Goal: Information Seeking & Learning: Find contact information

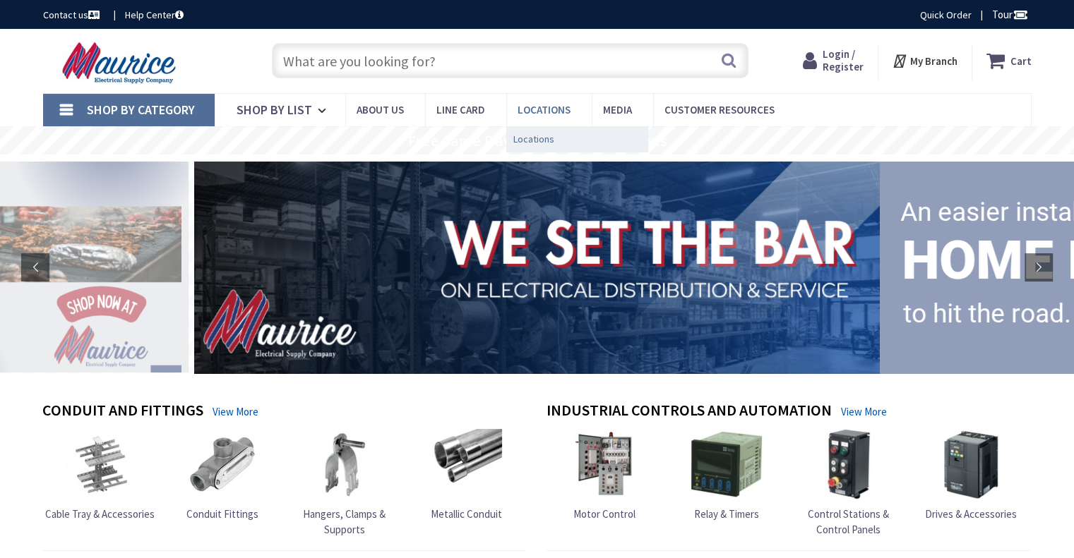
click at [534, 136] on span "Locations" at bounding box center [533, 139] width 41 height 14
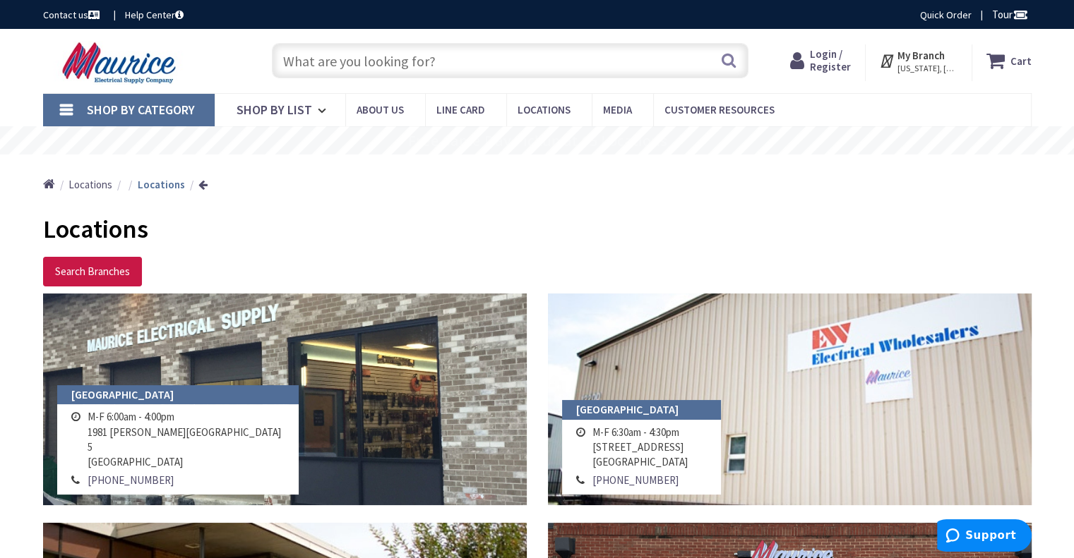
drag, startPoint x: 0, startPoint y: 0, endPoint x: 393, endPoint y: 263, distance: 472.3
click at [393, 263] on p "Search Branches" at bounding box center [537, 272] width 988 height 30
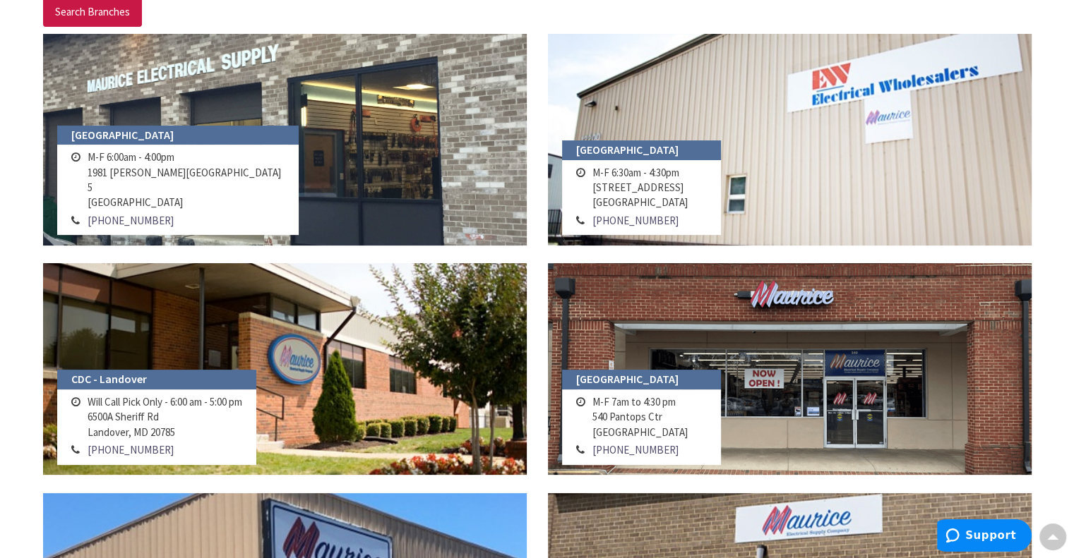
scroll to position [261, 0]
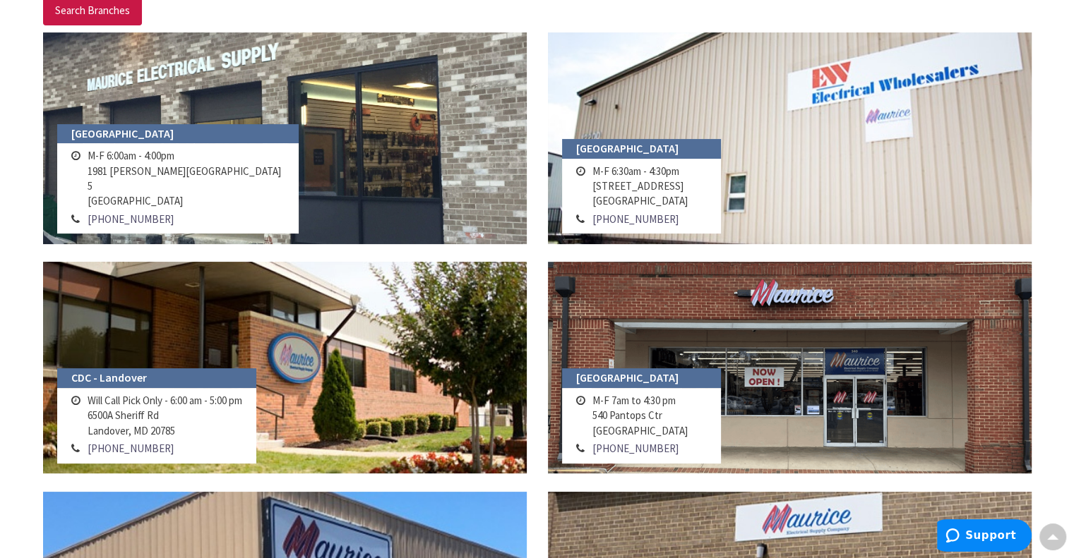
drag, startPoint x: 698, startPoint y: 431, endPoint x: 591, endPoint y: 415, distance: 107.8
click at [591, 415] on td "M-F 7am to 4:30 pm 540 Pantops Ctr Charlottesville, VA 22902" at bounding box center [640, 416] width 102 height 48
copy td "540 Pantops Ctr Charlottesville, VA 22902"
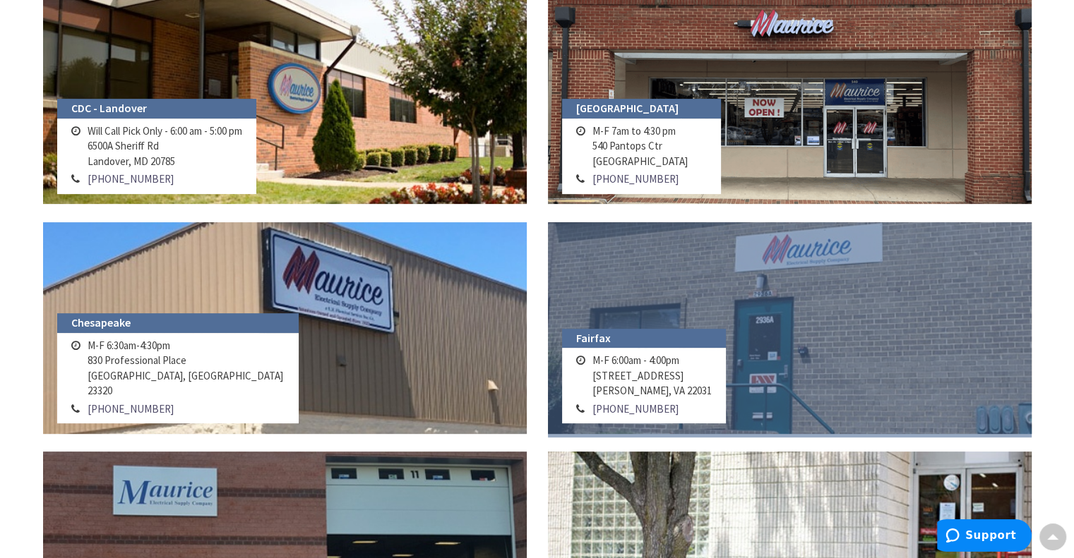
scroll to position [534, 0]
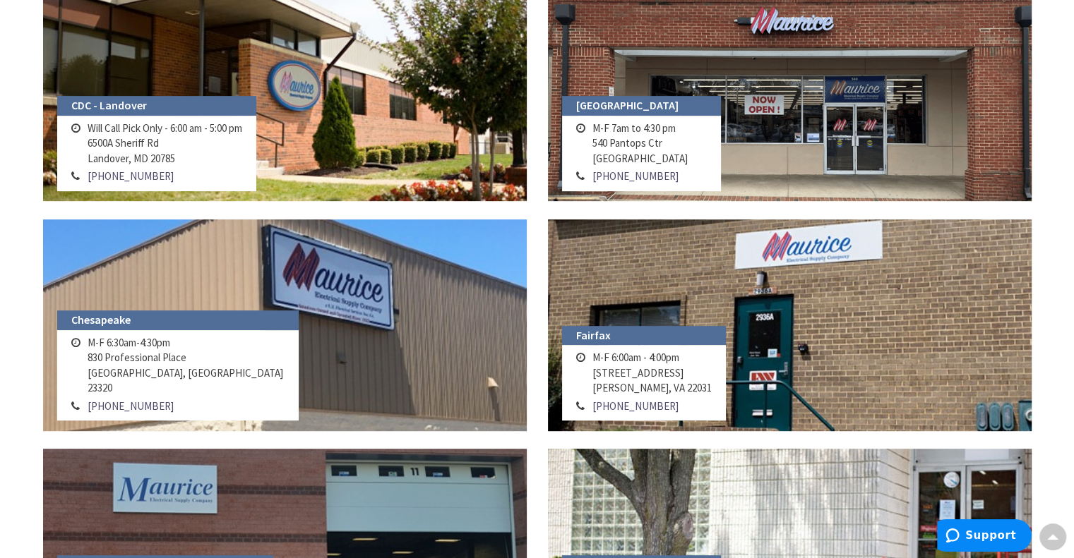
drag, startPoint x: 181, startPoint y: 387, endPoint x: 112, endPoint y: 382, distance: 70.1
click at [112, 382] on td "M-F 6:30am-4:30pm 830 Professional Place Chesapeake, VA 23320" at bounding box center [186, 366] width 205 height 64
click at [178, 395] on td "M-F 6:30am-4:30pm 830 Professional Place Chesapeake, VA 23320" at bounding box center [186, 366] width 205 height 64
drag, startPoint x: 186, startPoint y: 389, endPoint x: 85, endPoint y: 376, distance: 101.8
click at [85, 376] on td "M-F 6:30am-4:30pm 830 Professional Place Chesapeake, VA 23320" at bounding box center [186, 366] width 205 height 64
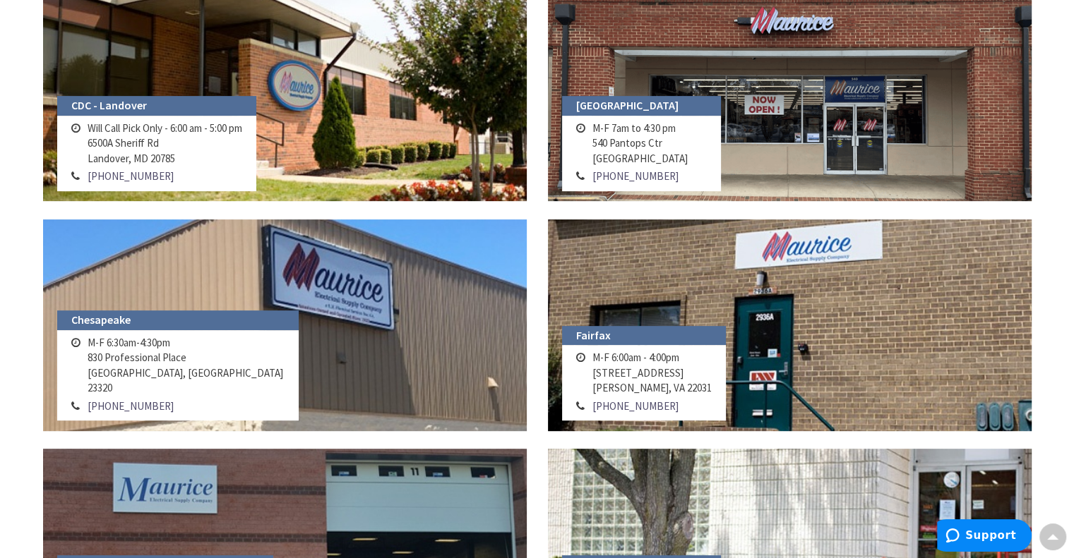
copy td "830 Professional Place Chesapeake, VA 23320"
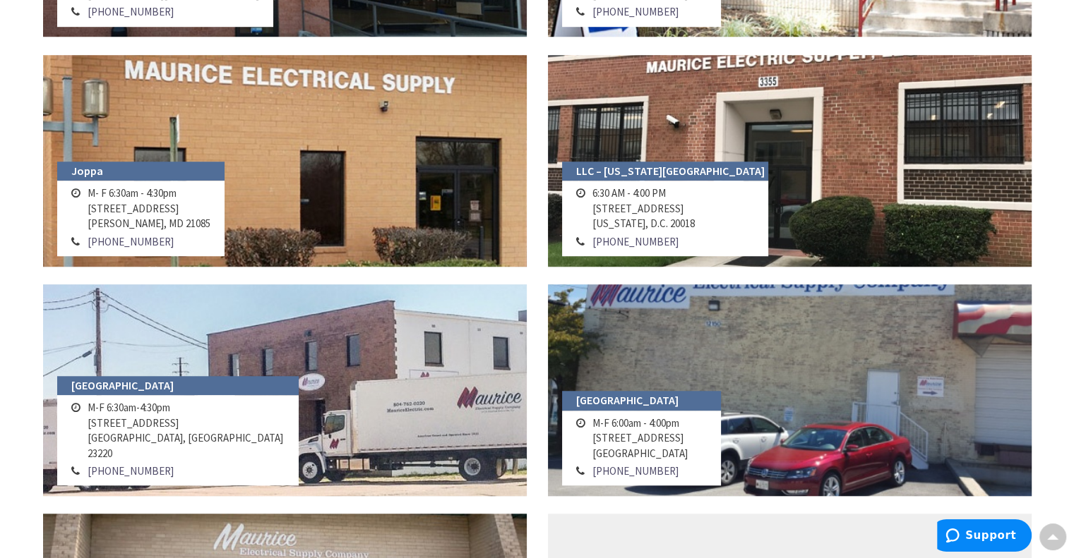
scroll to position [1159, 0]
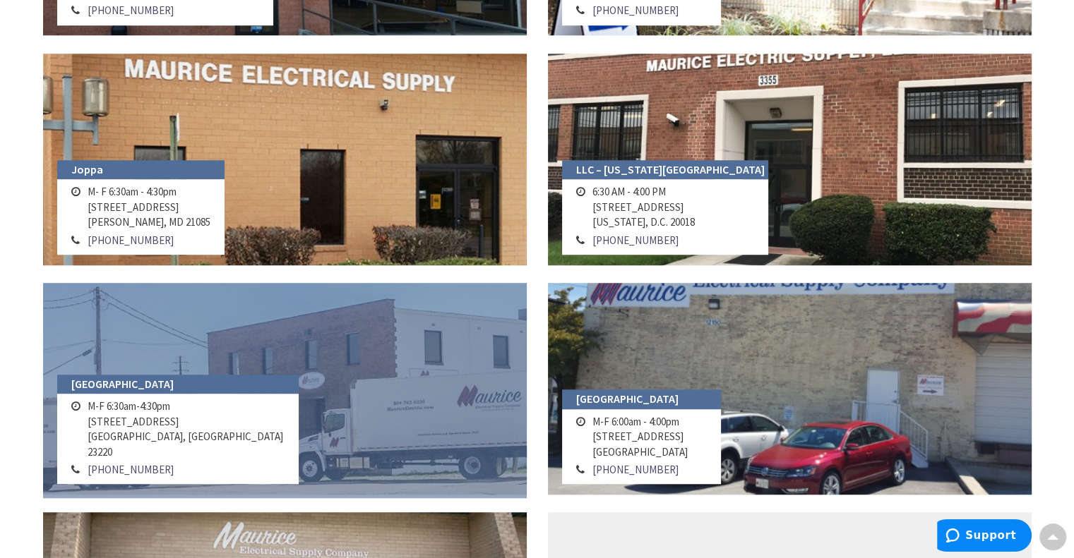
click at [333, 395] on link at bounding box center [285, 389] width 484 height 212
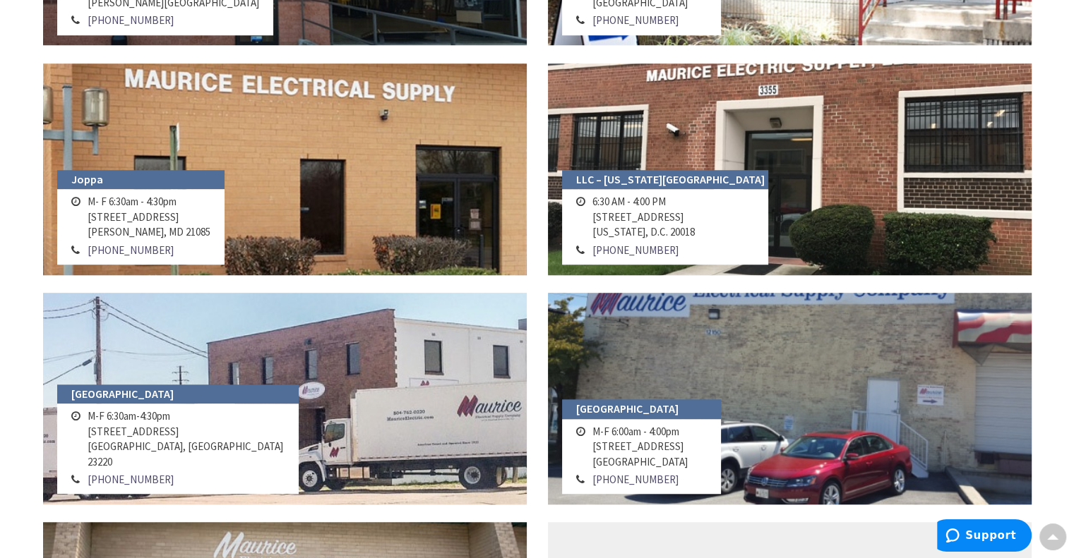
drag, startPoint x: 181, startPoint y: 465, endPoint x: 87, endPoint y: 454, distance: 94.6
click at [87, 454] on td "M-F 6:30am-4:30pm 923 N. Meadow Street Richmond, VA 23220" at bounding box center [186, 439] width 205 height 64
copy td "923 N. Meadow Street Richmond, VA 23220"
